Goal: Transaction & Acquisition: Subscribe to service/newsletter

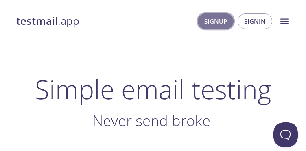
click at [212, 22] on span "Signup" at bounding box center [215, 21] width 23 height 11
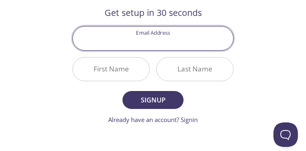
scroll to position [81, 0]
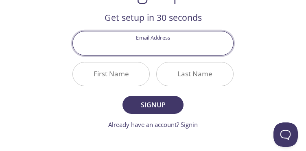
click at [153, 48] on input "Email Address" at bounding box center [153, 42] width 160 height 23
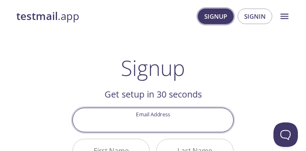
scroll to position [0, 0]
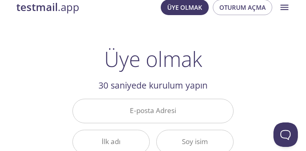
scroll to position [81, 0]
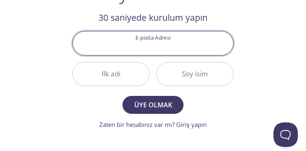
click at [163, 46] on input "E-posta Adresi" at bounding box center [153, 42] width 160 height 23
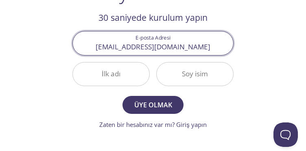
type input "[EMAIL_ADDRESS][DOMAIN_NAME]"
click at [101, 72] on input "İlk adı" at bounding box center [111, 73] width 77 height 23
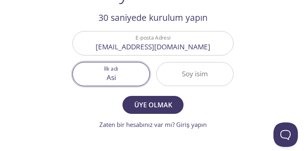
type input "Asi"
click at [212, 69] on input "Soy isim" at bounding box center [195, 73] width 77 height 23
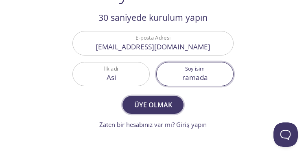
type input "ramada"
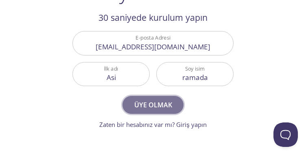
click at [167, 98] on button "Üye olmak" at bounding box center [153, 105] width 61 height 18
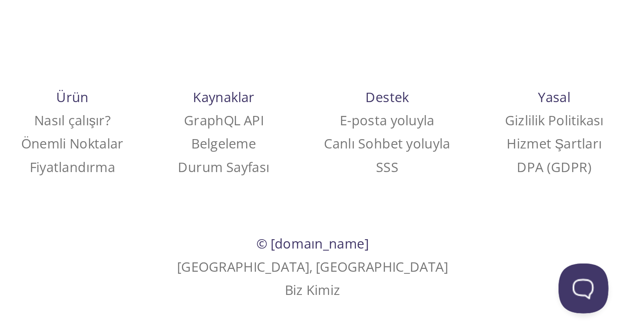
scroll to position [0, 0]
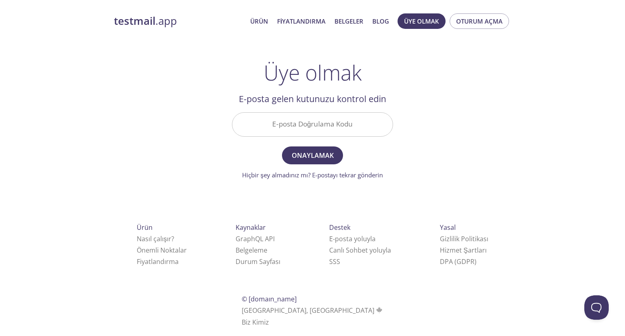
click at [287, 122] on input "E-posta Doğrulama Kodu" at bounding box center [312, 124] width 160 height 23
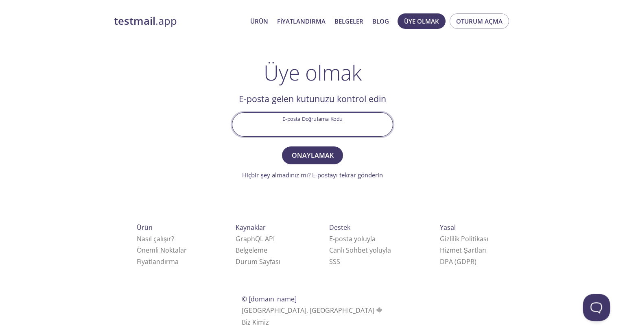
click at [306, 150] on button "Açık İşaret açılır penceresi" at bounding box center [595, 306] width 24 height 24
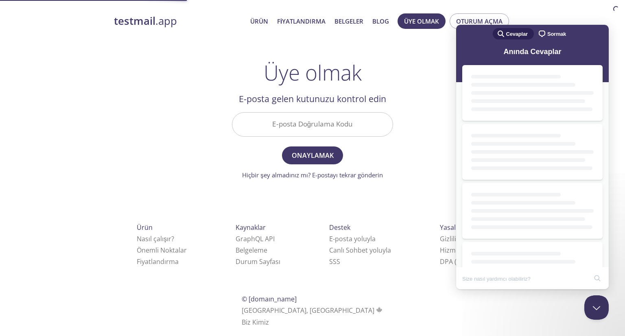
click at [306, 56] on div "testmail .app Ürün Fiyatlandırma Belgeler Blog Üye olmak Oturum açma Üye olmak …" at bounding box center [312, 179] width 417 height 343
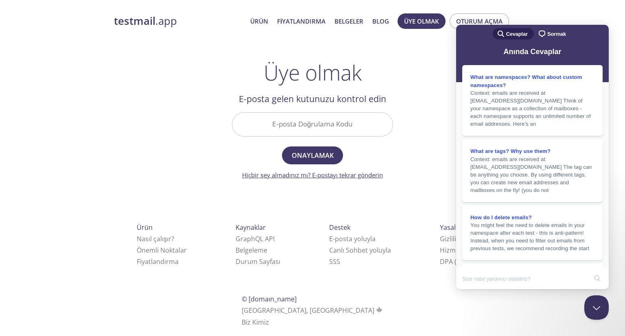
click at [306, 150] on font "Hiçbir şey almadınız mı? E-postayı tekrar gönderin" at bounding box center [312, 175] width 141 height 8
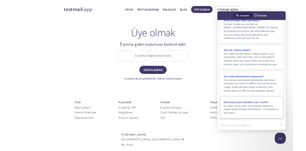
scroll to position [126, 0]
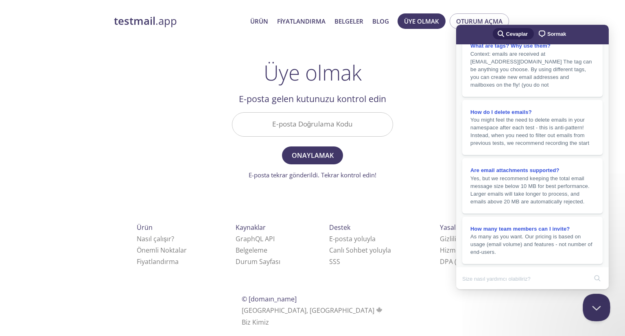
click at [306, 150] on button "Close Beacon popover" at bounding box center [595, 306] width 24 height 24
